Goal: Check status: Check status

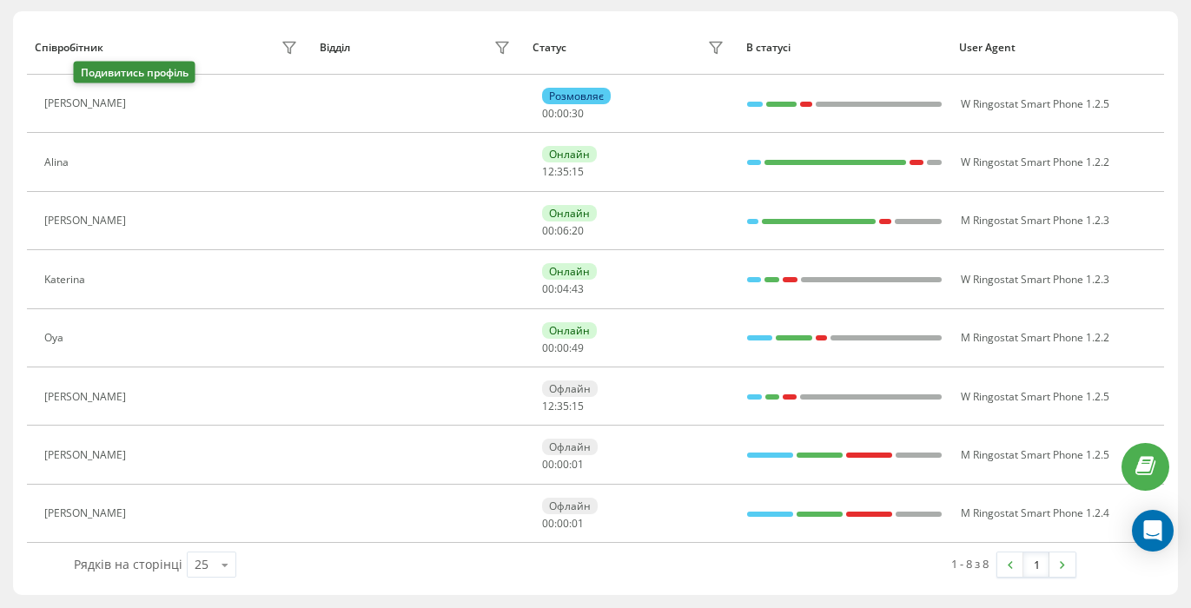
click at [145, 107] on icon at bounding box center [147, 104] width 4 height 9
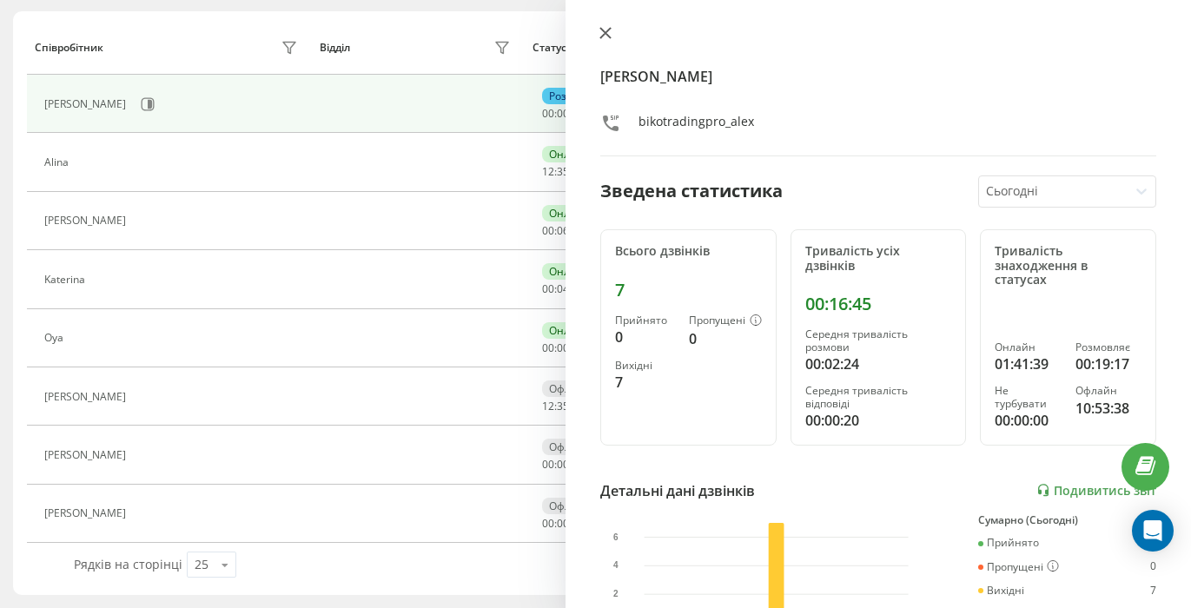
click at [606, 27] on icon at bounding box center [605, 33] width 12 height 12
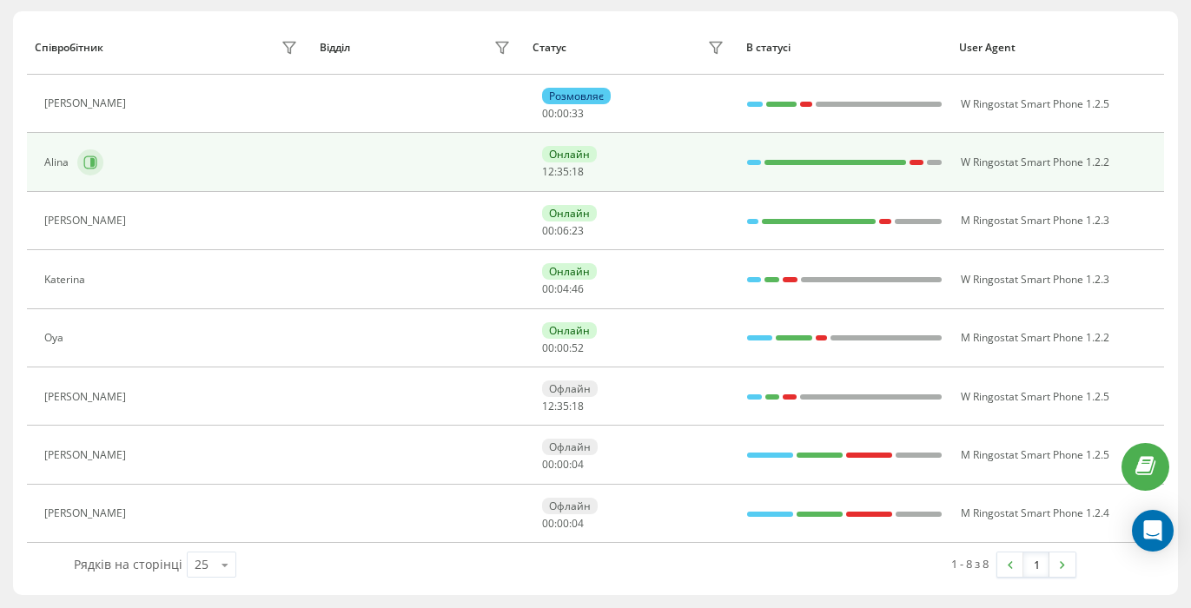
click at [89, 158] on icon at bounding box center [90, 163] width 14 height 14
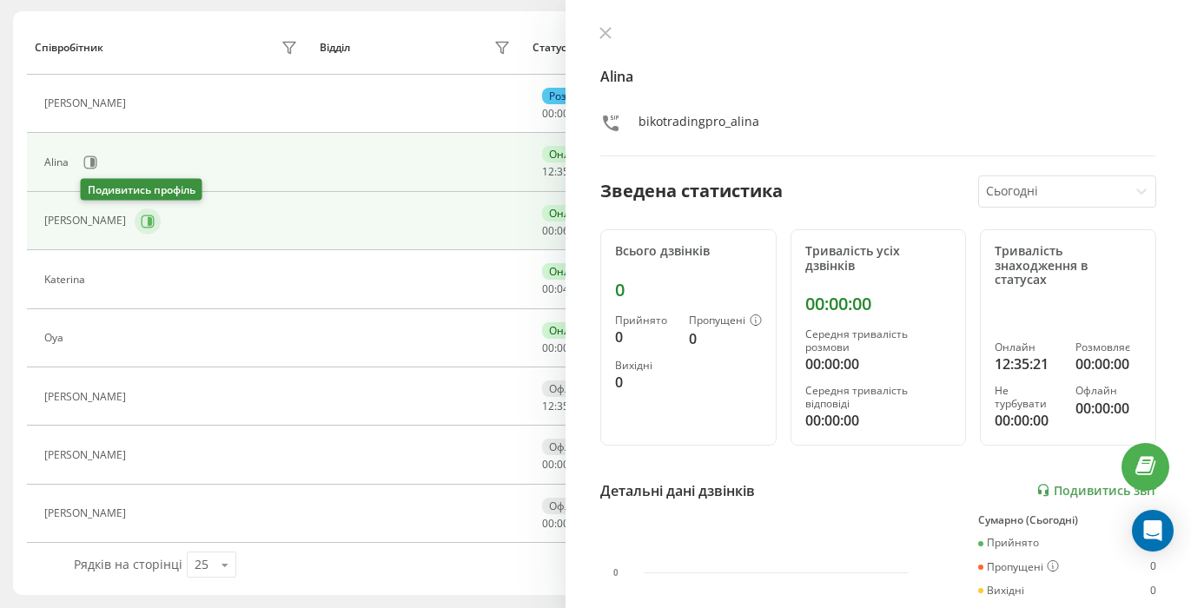
click at [142, 224] on icon at bounding box center [148, 221] width 13 height 13
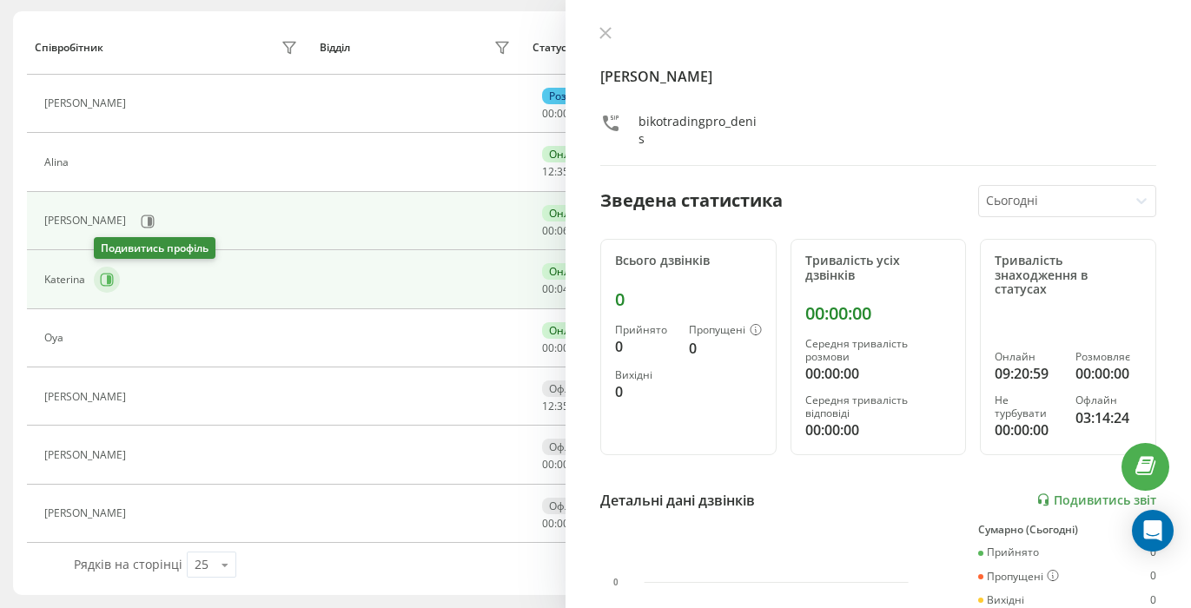
click at [103, 281] on icon at bounding box center [107, 280] width 14 height 14
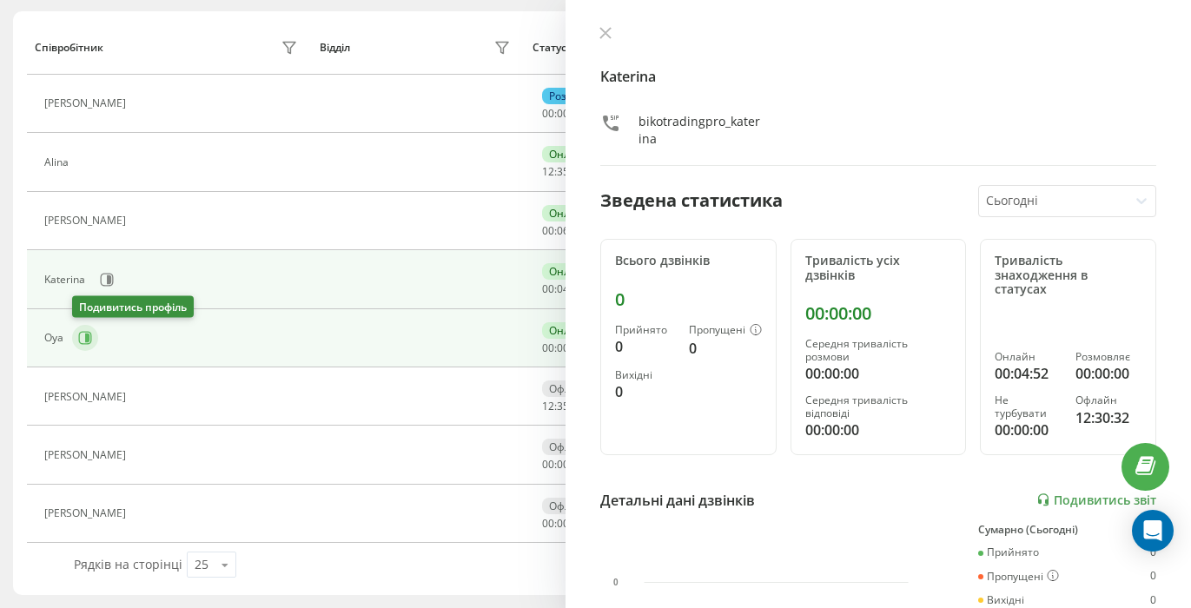
click at [90, 337] on icon at bounding box center [85, 338] width 13 height 13
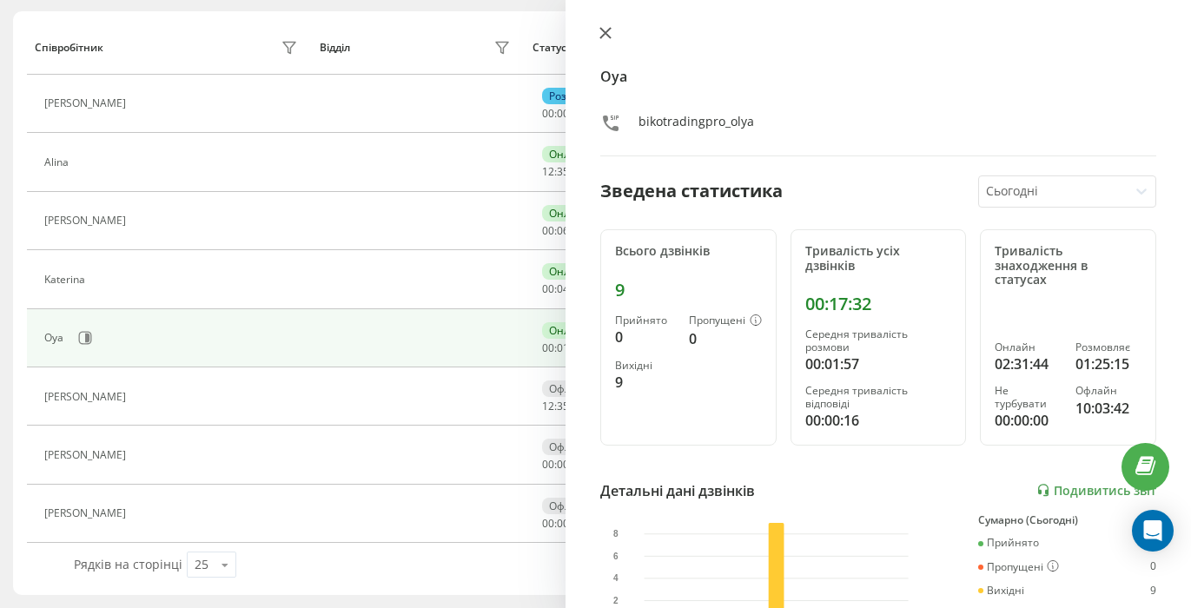
click at [608, 28] on icon at bounding box center [605, 33] width 12 height 12
